Goal: Transaction & Acquisition: Download file/media

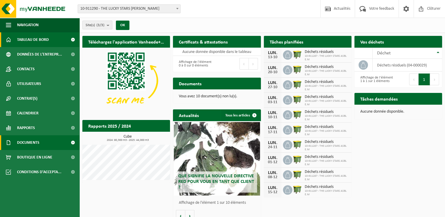
click at [30, 140] on span "Documents" at bounding box center [28, 142] width 22 height 15
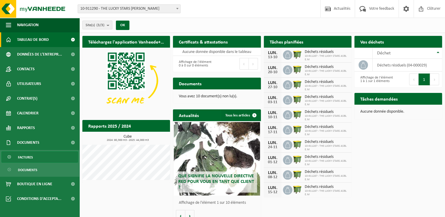
click at [31, 156] on span "Factures" at bounding box center [25, 157] width 15 height 11
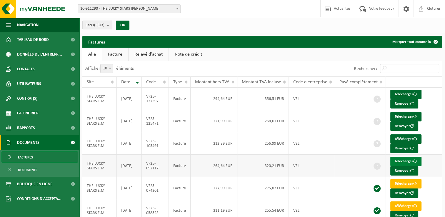
click at [406, 160] on link "Télécharger" at bounding box center [405, 161] width 31 height 9
click at [268, 5] on div "Site: 10-911290 - THE LUCKY STARS E.M - RONSE 10-911289 - THE LUCKY STARS ASBL …" at bounding box center [222, 9] width 445 height 18
click at [409, 139] on link "Télécharger" at bounding box center [405, 138] width 31 height 9
click at [407, 115] on link "Télécharger" at bounding box center [405, 116] width 31 height 9
click at [412, 95] on link "Télécharger" at bounding box center [405, 94] width 31 height 9
